Goal: Transaction & Acquisition: Purchase product/service

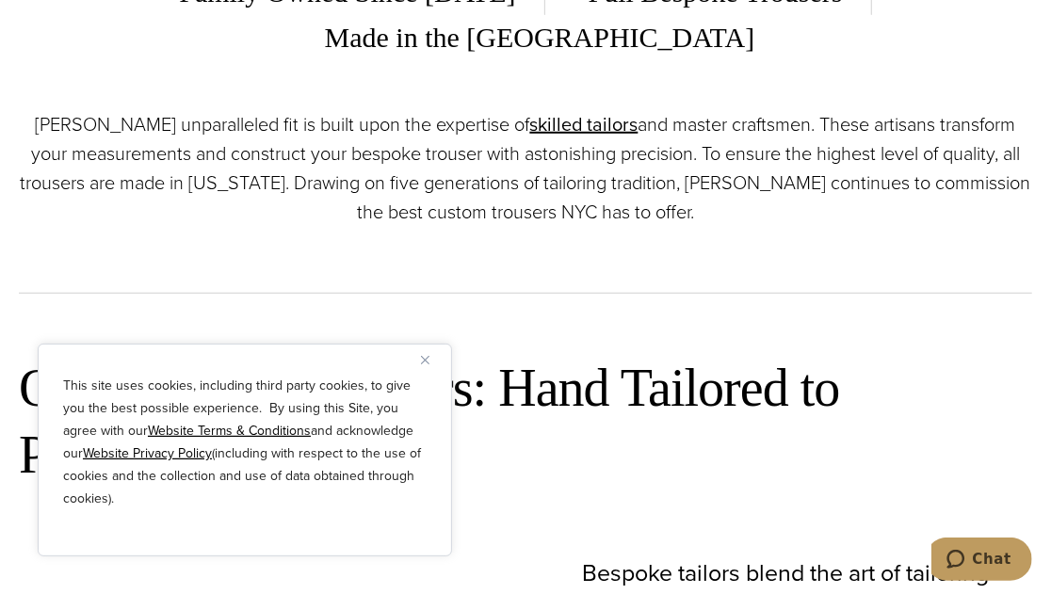
scroll to position [670, 0]
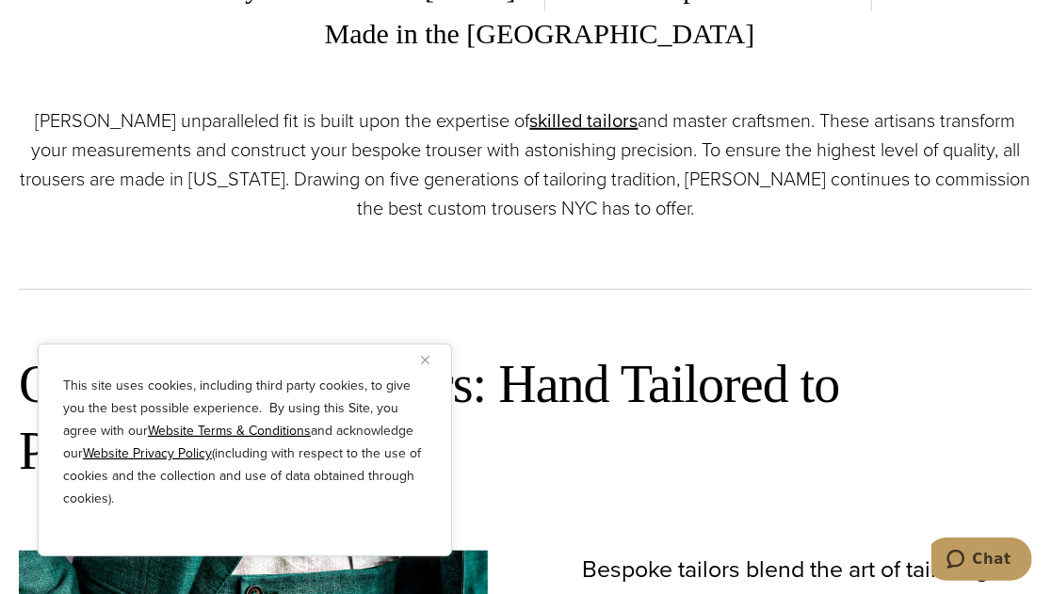
click at [424, 362] on img "Close" at bounding box center [425, 360] width 8 height 8
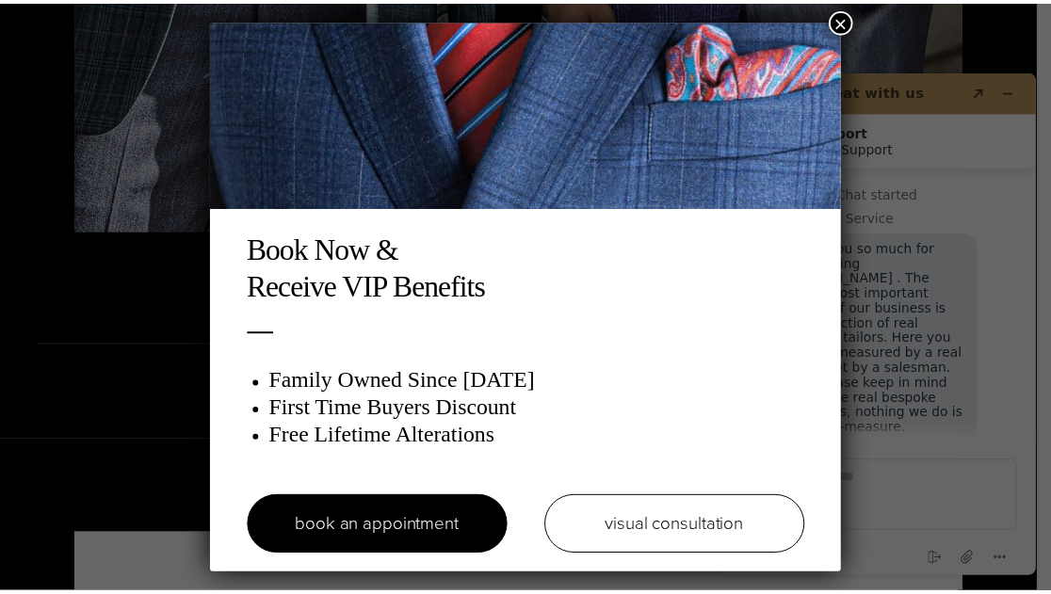
scroll to position [22, 0]
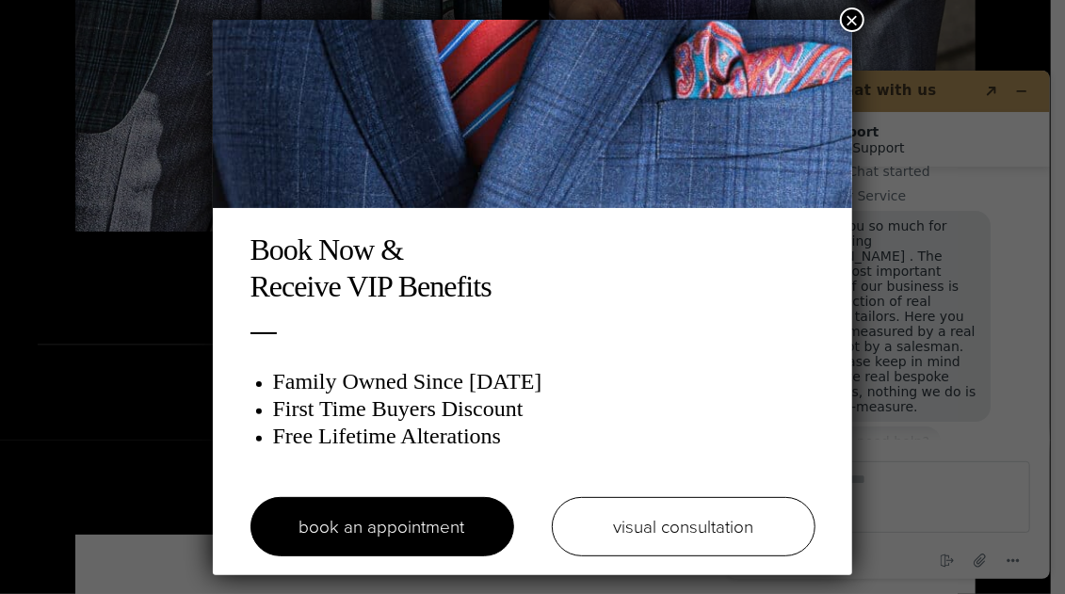
click at [846, 24] on button "×" at bounding box center [852, 20] width 24 height 24
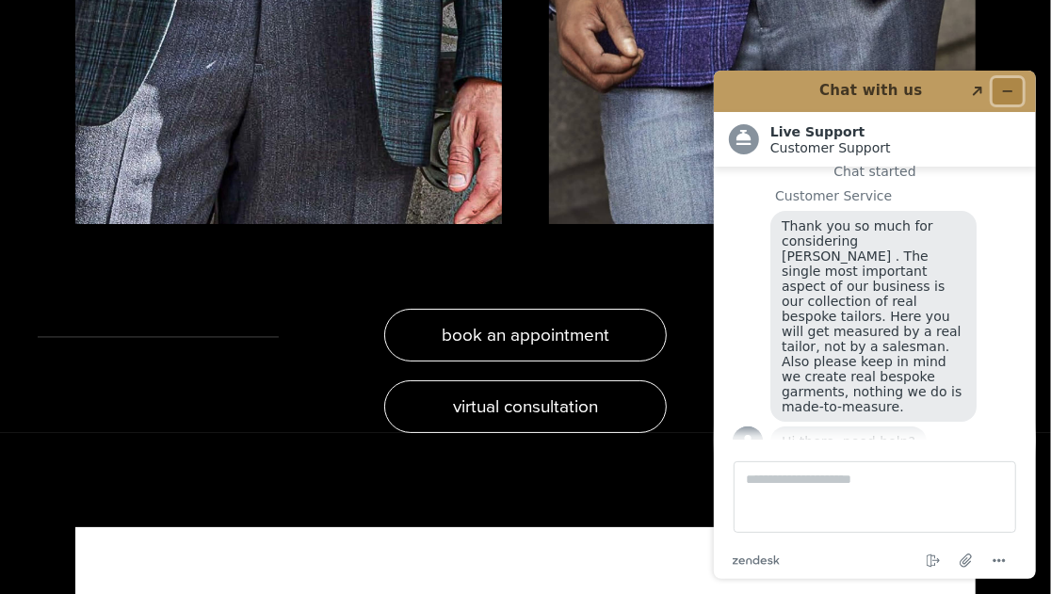
click at [1006, 94] on icon "Minimize widget" at bounding box center [1006, 90] width 13 height 13
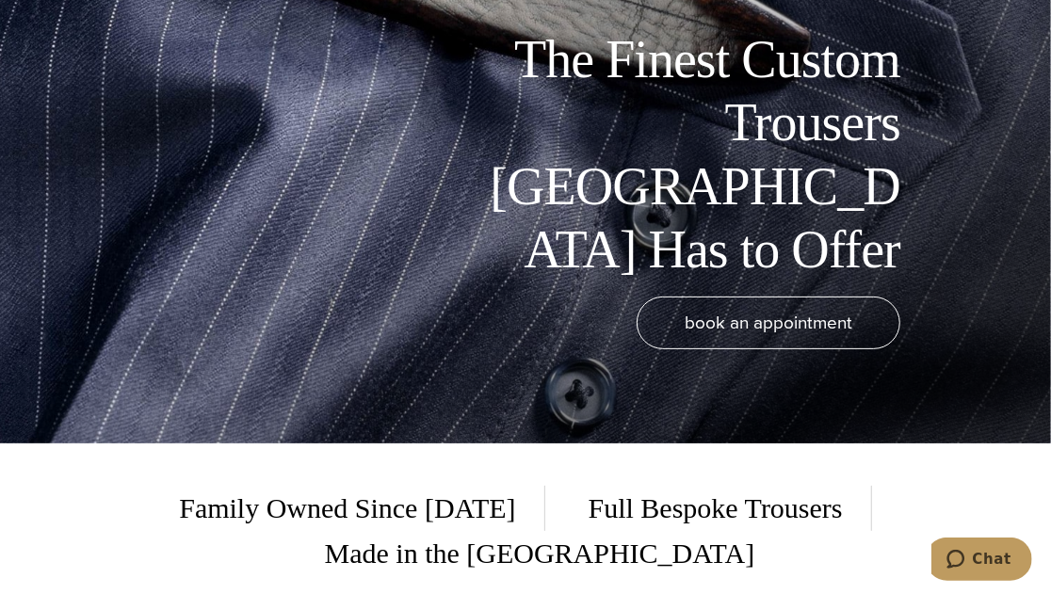
scroll to position [0, 0]
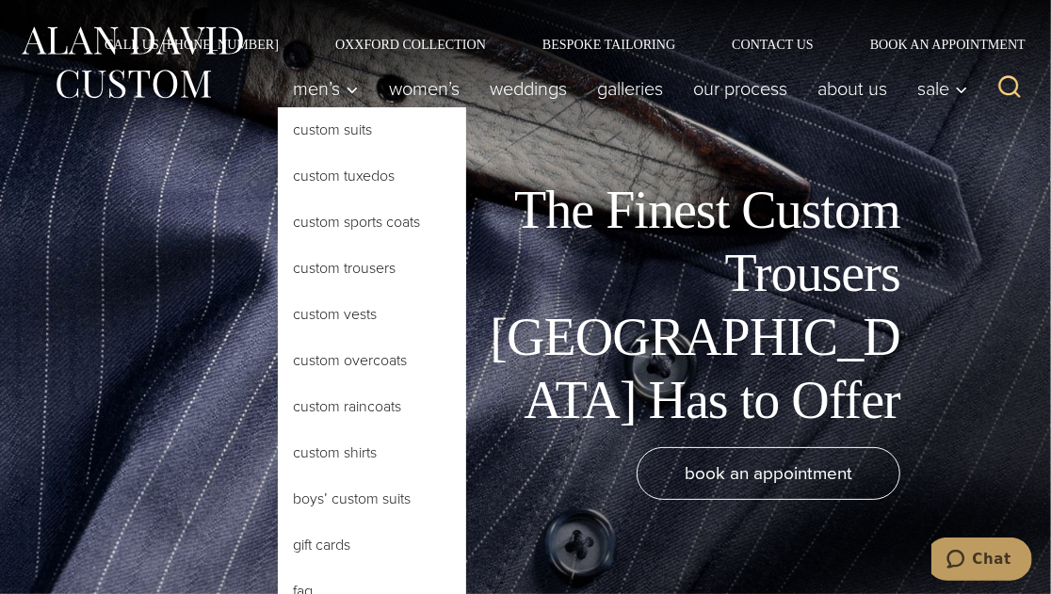
click at [340, 265] on link "Custom Trousers" at bounding box center [372, 268] width 188 height 45
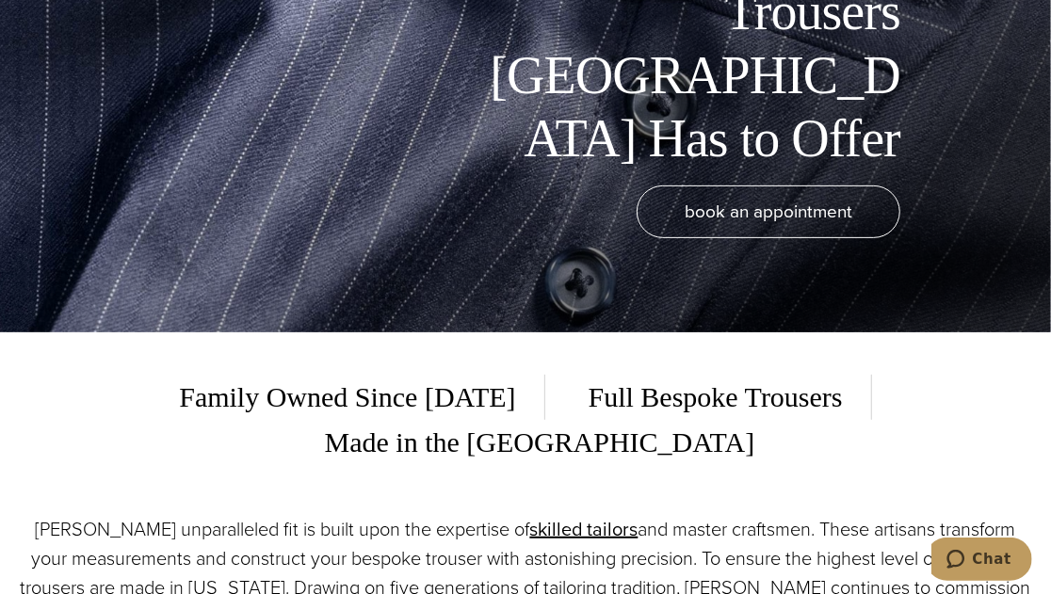
scroll to position [261, 0]
